Goal: Navigation & Orientation: Find specific page/section

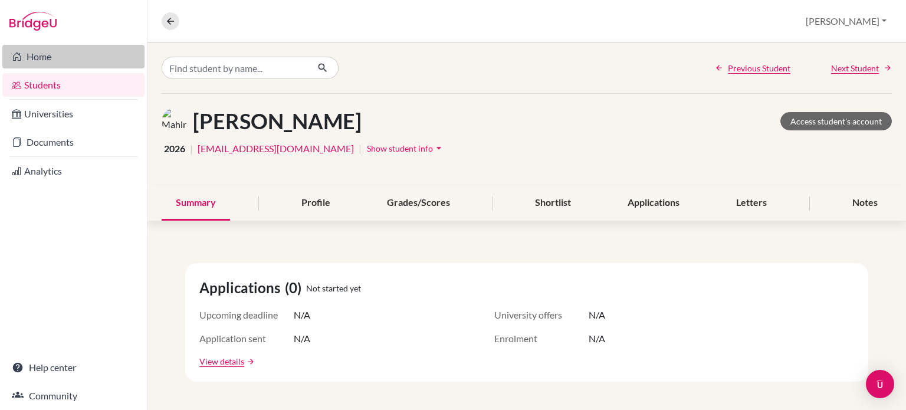
click at [42, 55] on link "Home" at bounding box center [73, 57] width 142 height 24
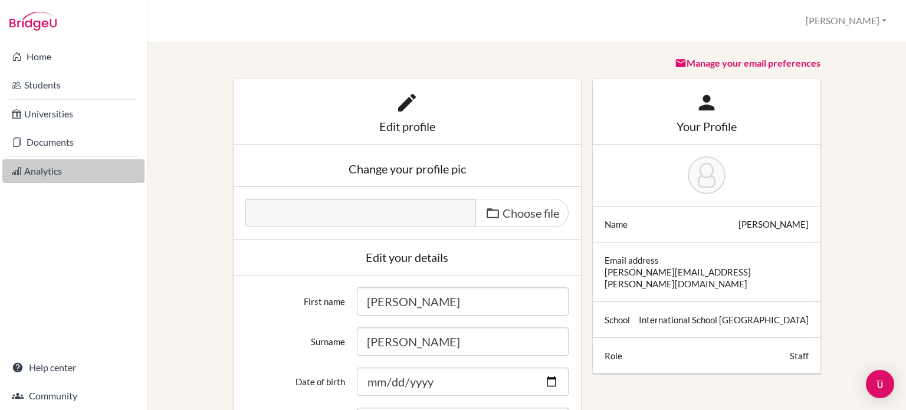
click at [73, 167] on link "Analytics" at bounding box center [73, 171] width 142 height 24
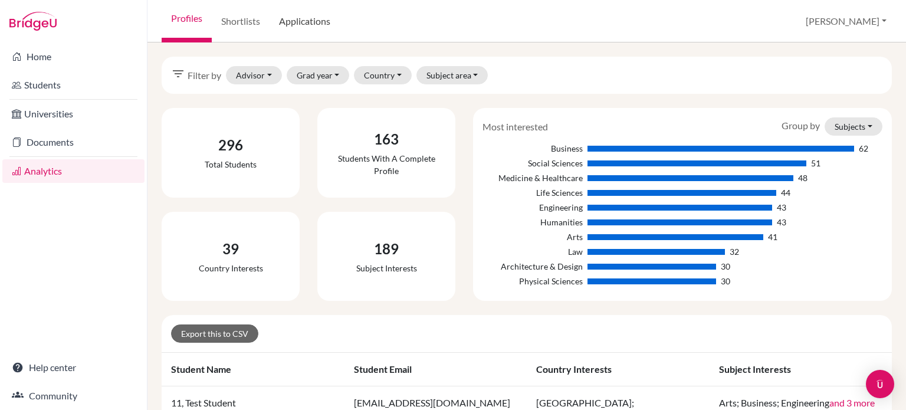
click at [310, 20] on link "Applications" at bounding box center [305, 21] width 70 height 42
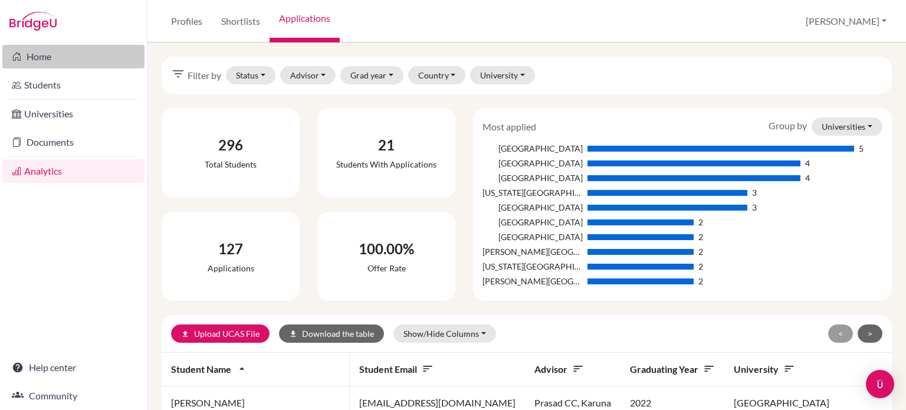
click at [57, 61] on link "Home" at bounding box center [73, 57] width 142 height 24
